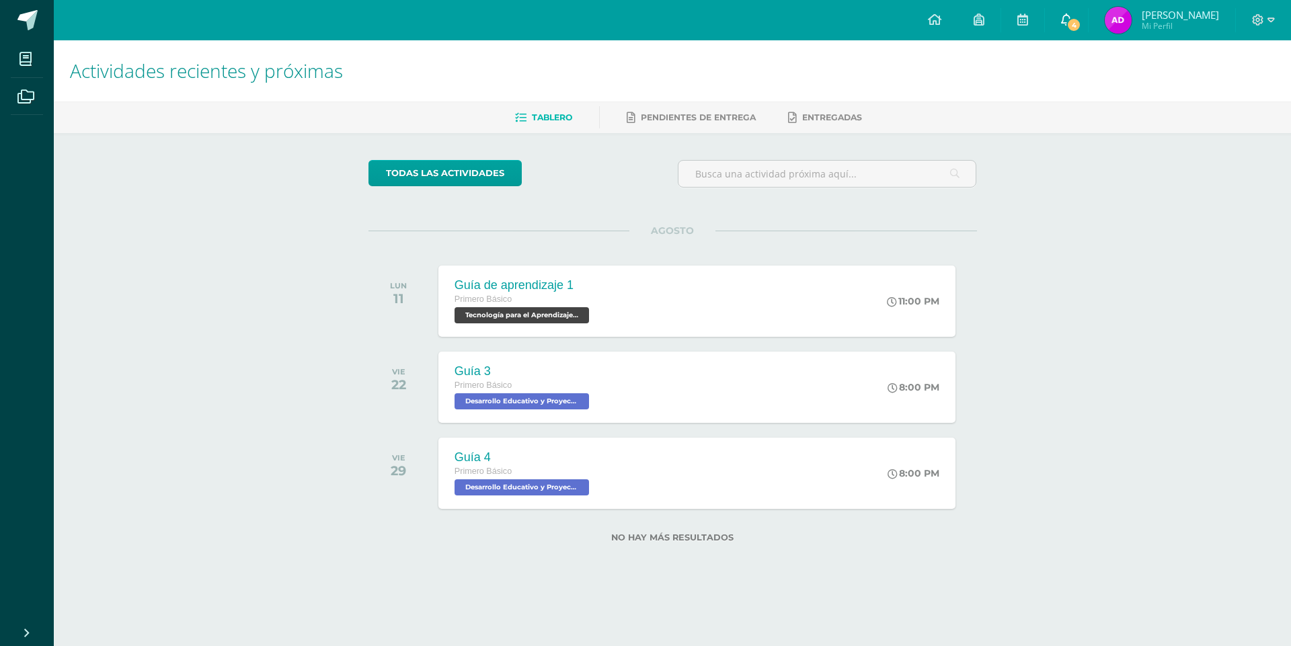
click at [1077, 34] on link "4" at bounding box center [1066, 20] width 43 height 40
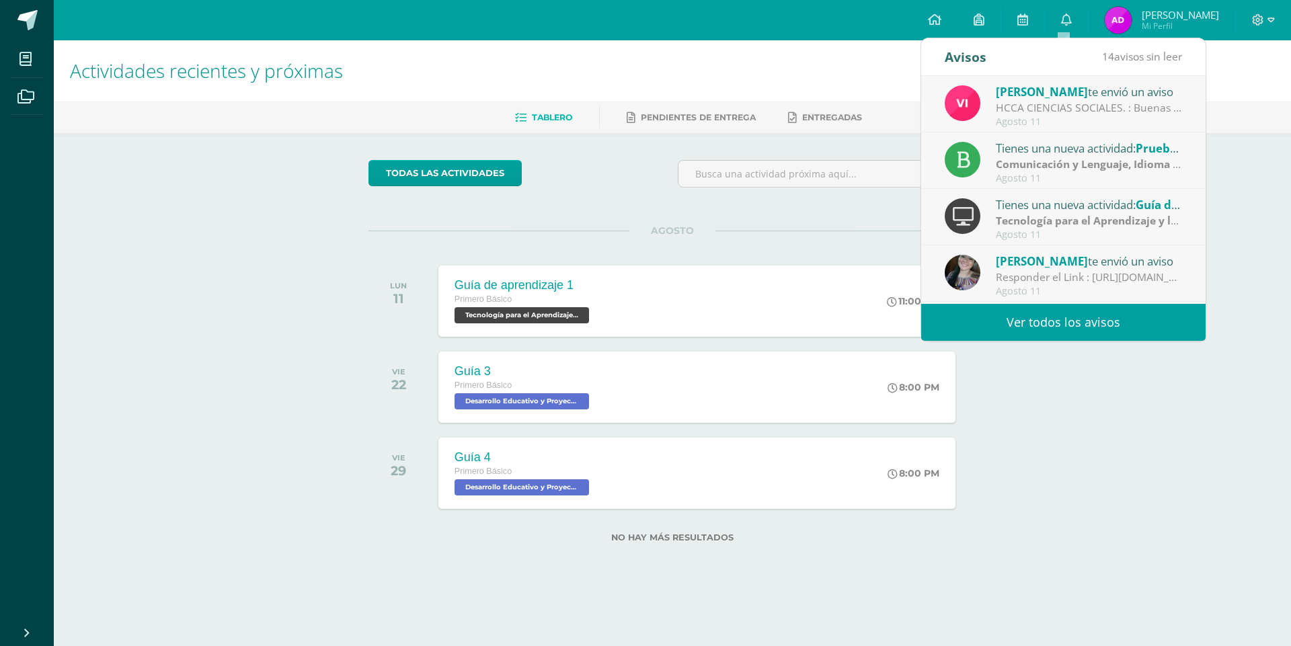
click at [1103, 116] on div "HCCA CIENCIAS SOCIALES. : Buenas tardes a todos, un gusto saludarles. Por este …" at bounding box center [1089, 107] width 187 height 15
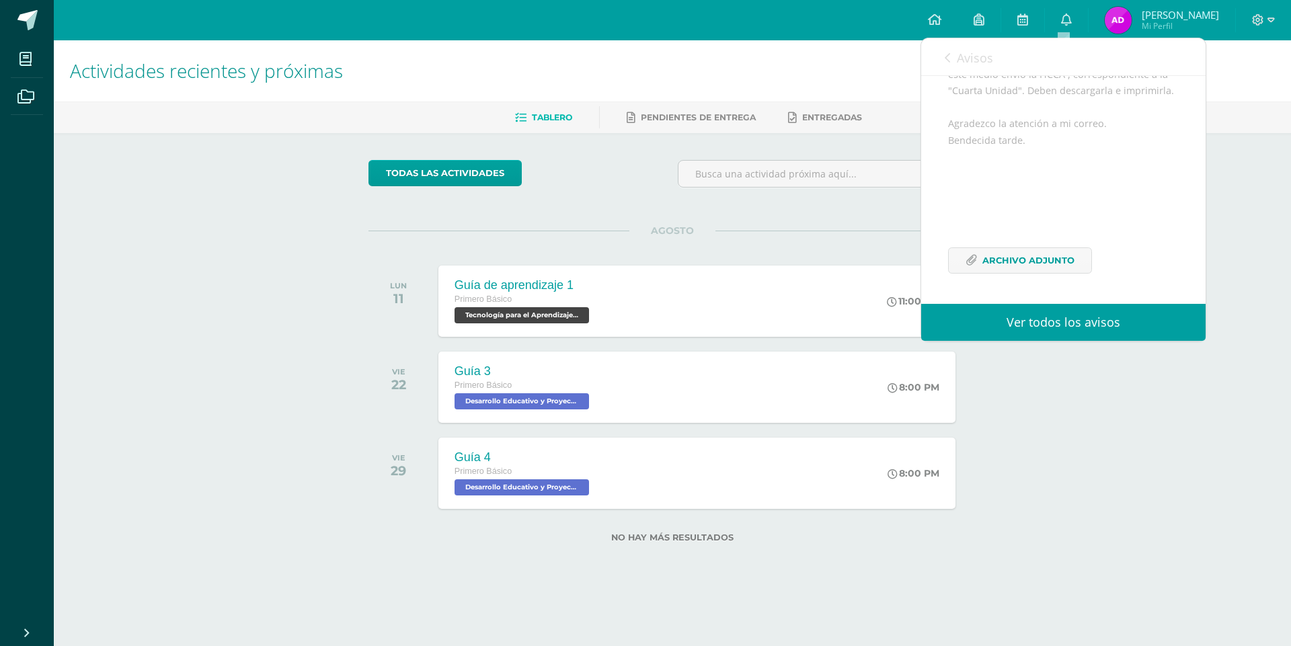
scroll to position [208, 0]
click at [1064, 260] on span "Archivo Adjunto" at bounding box center [1028, 260] width 92 height 25
click at [1055, 329] on link "Ver todos los avisos" at bounding box center [1063, 322] width 284 height 37
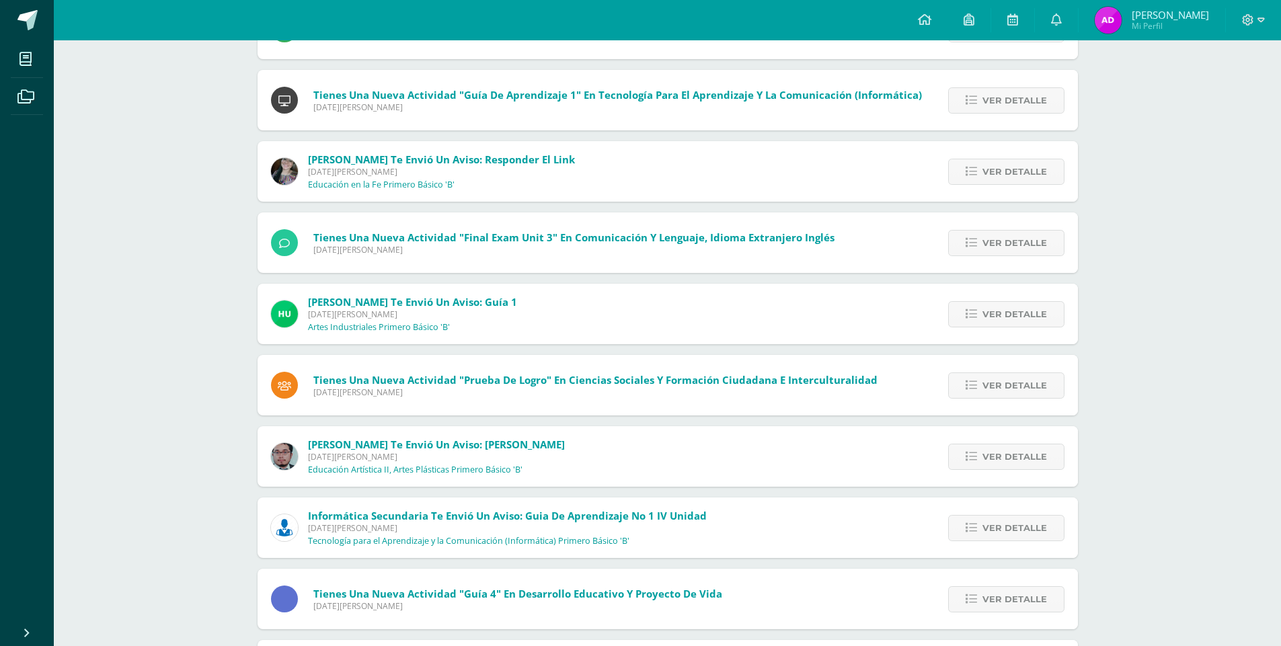
scroll to position [100, 0]
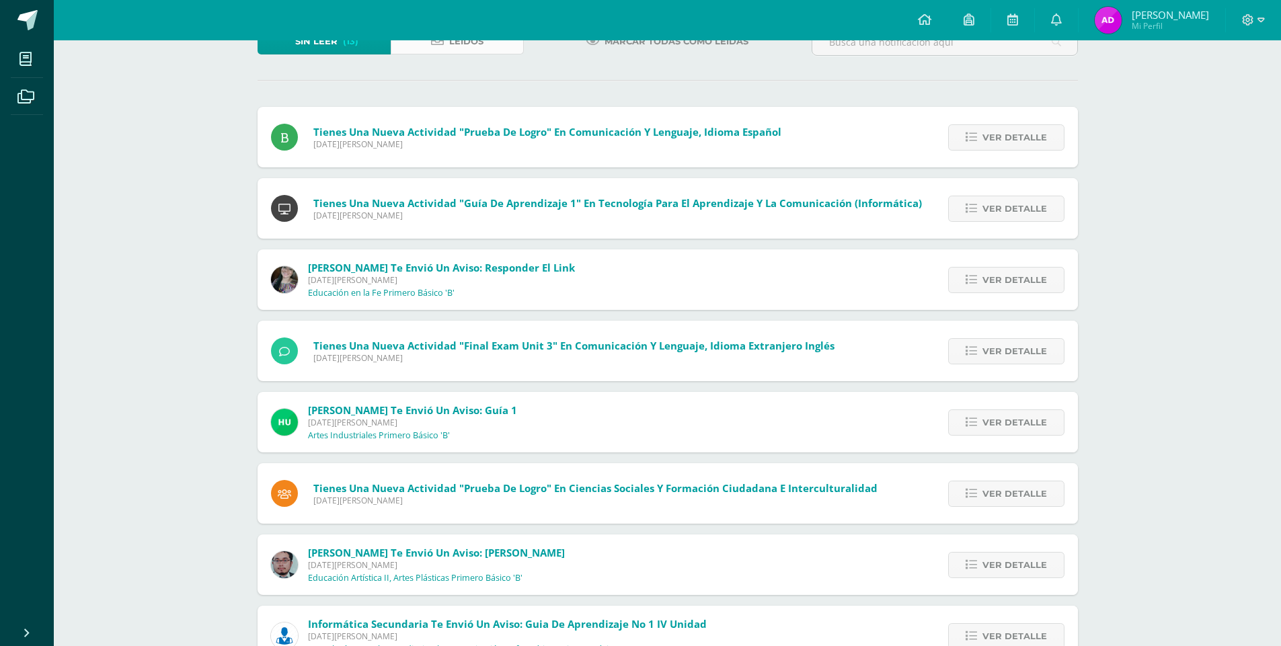
click at [406, 42] on link "Leídos" at bounding box center [457, 41] width 133 height 26
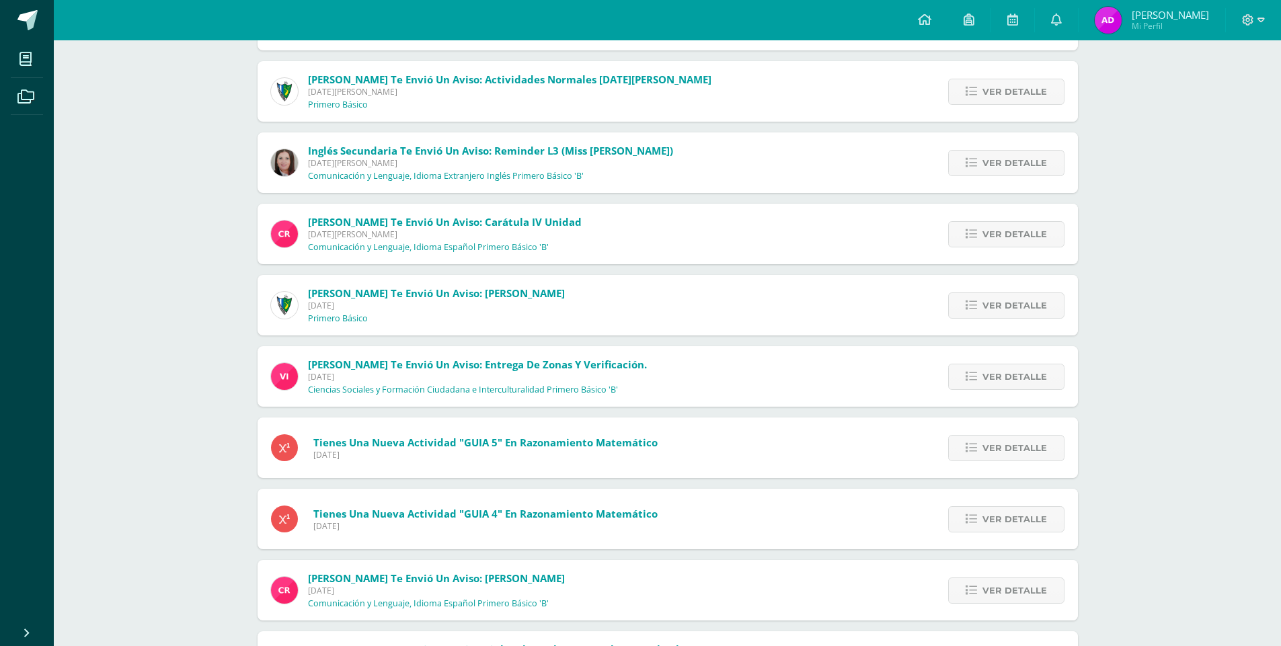
scroll to position [66, 0]
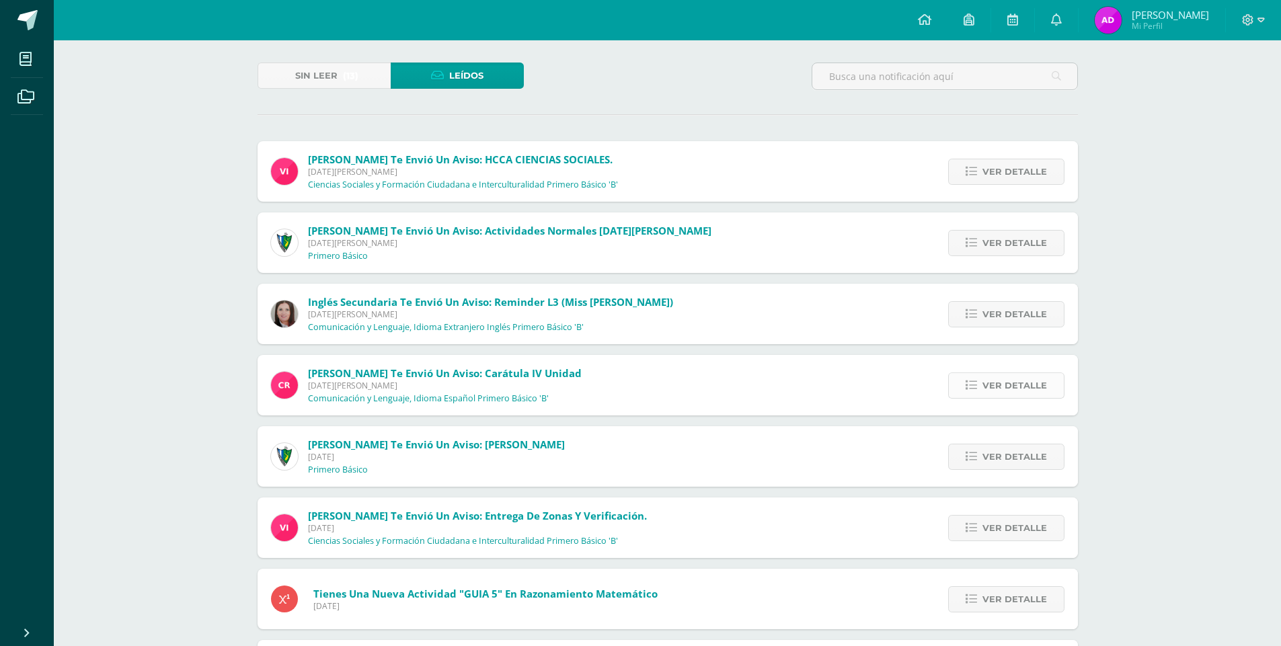
click at [1005, 386] on span "Ver detalle" at bounding box center [1014, 385] width 65 height 25
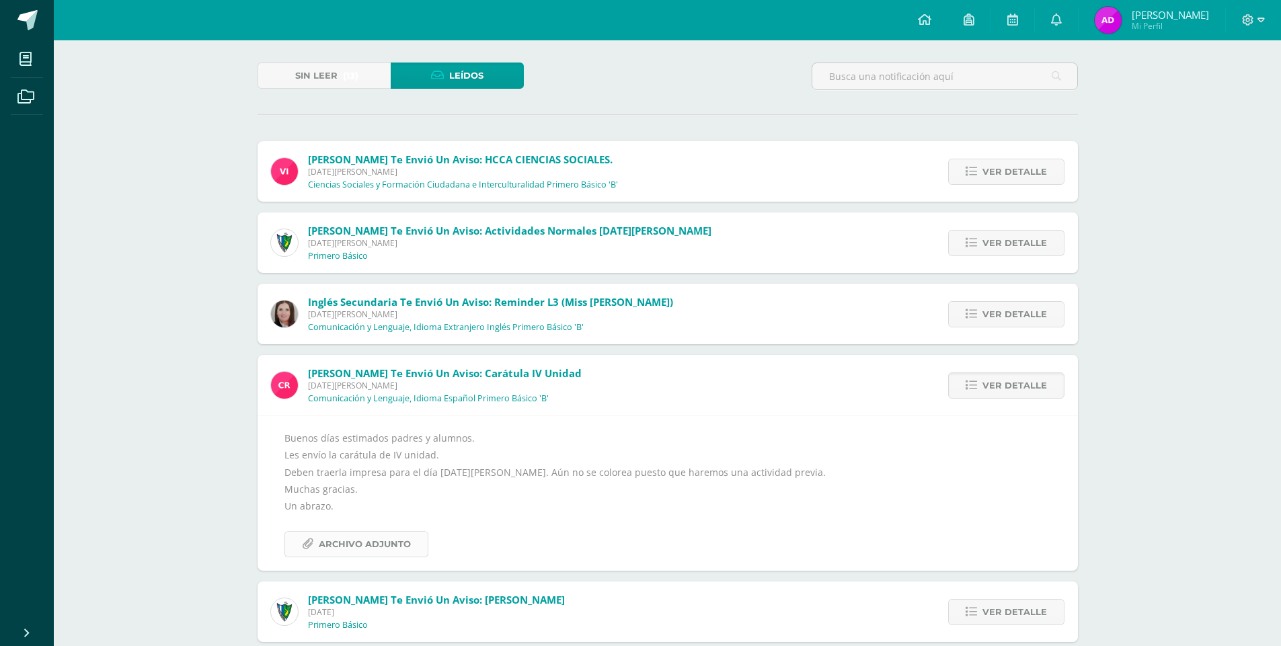
click at [356, 535] on span "Archivo Adjunto" at bounding box center [365, 544] width 92 height 25
click at [297, 69] on span "Sin leer" at bounding box center [316, 75] width 42 height 25
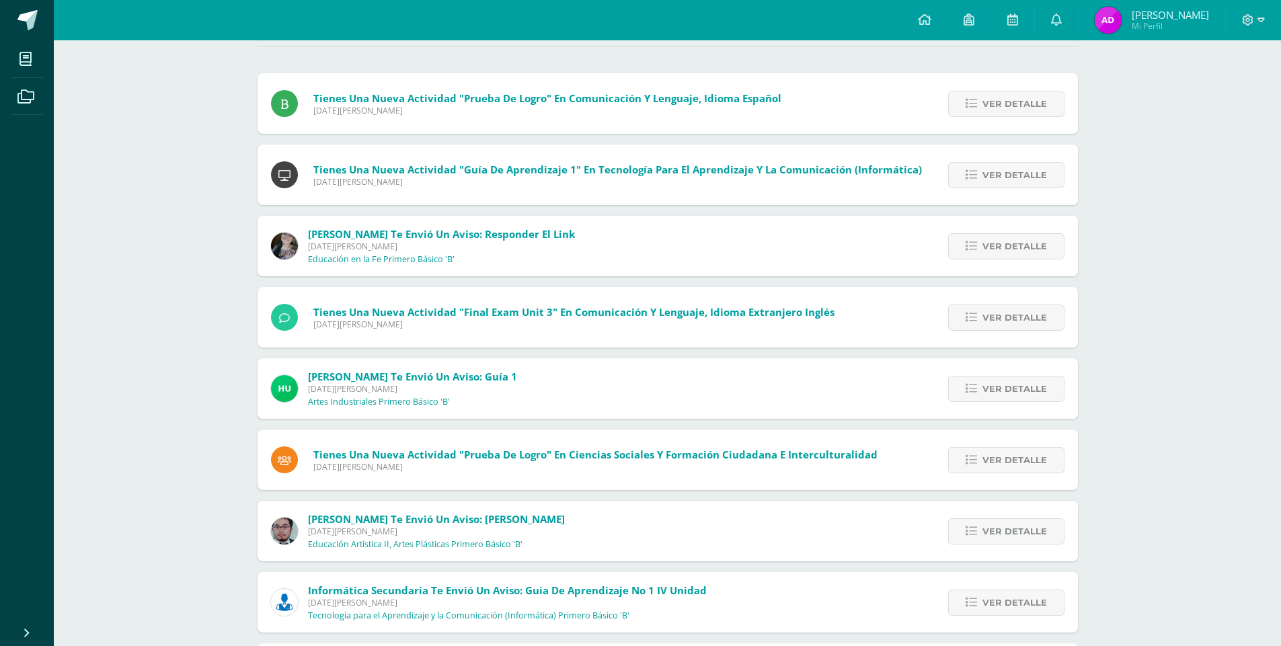
scroll to position [134, 0]
click at [982, 235] on link "Ver detalle" at bounding box center [1006, 246] width 116 height 26
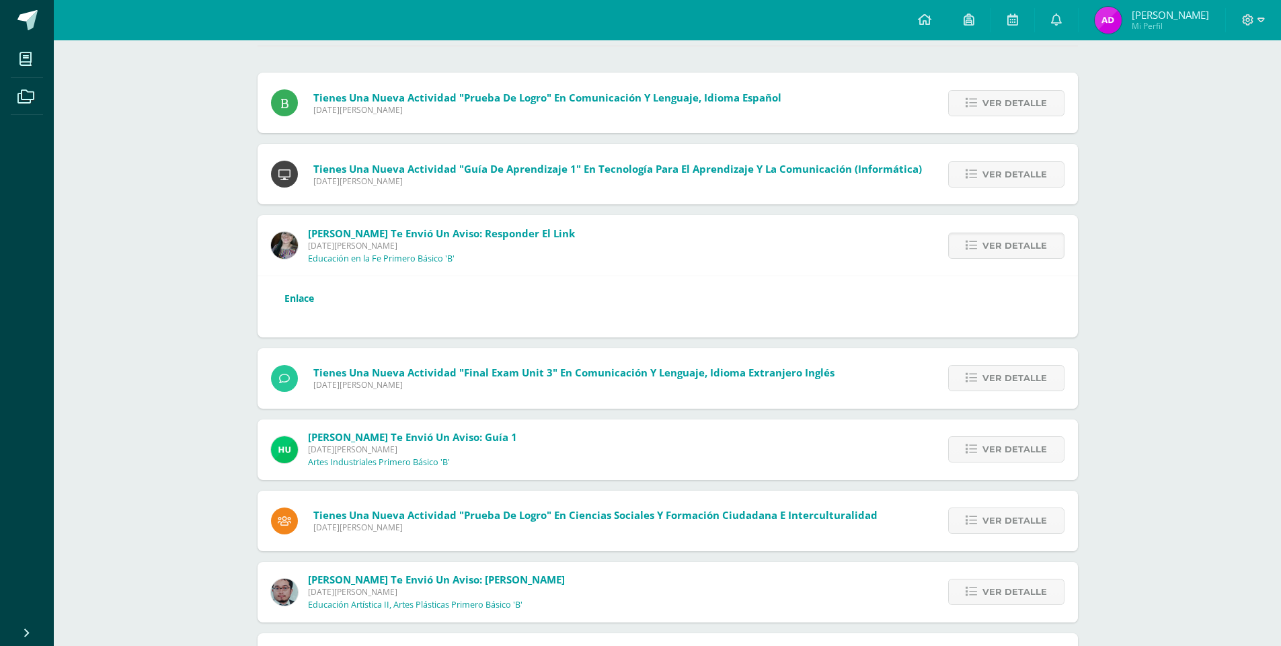
click at [297, 303] on link "Enlace" at bounding box center [299, 298] width 30 height 13
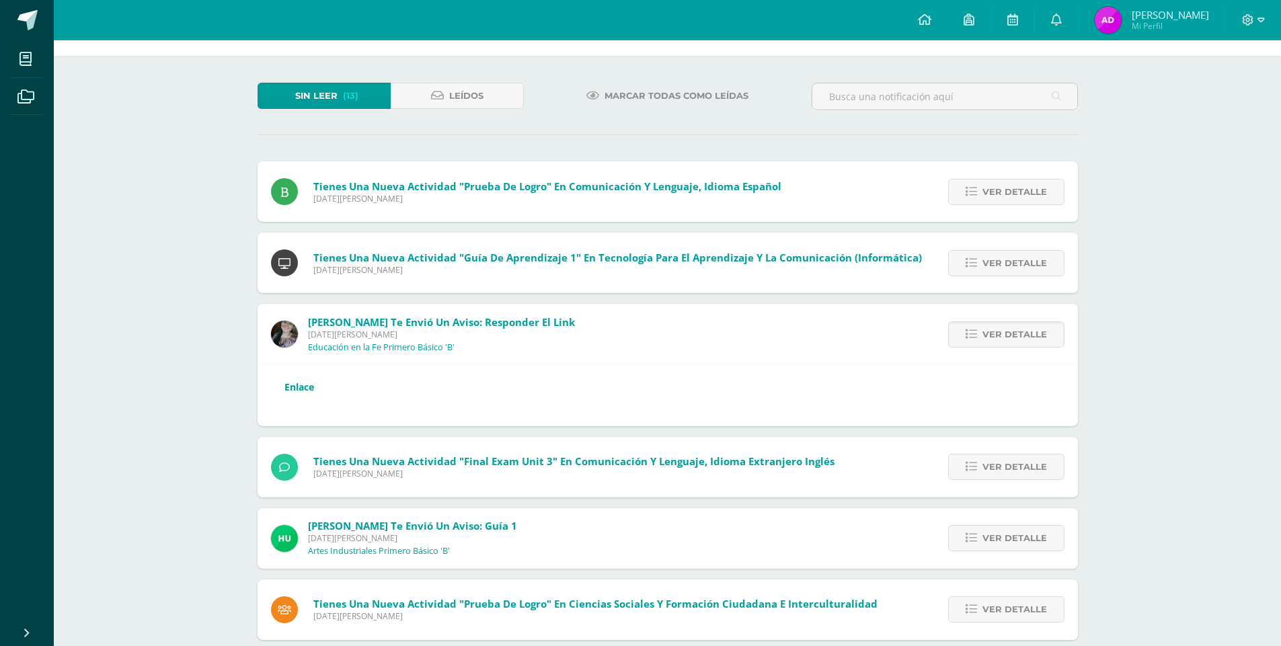
scroll to position [67, 0]
